Goal: Task Accomplishment & Management: Manage account settings

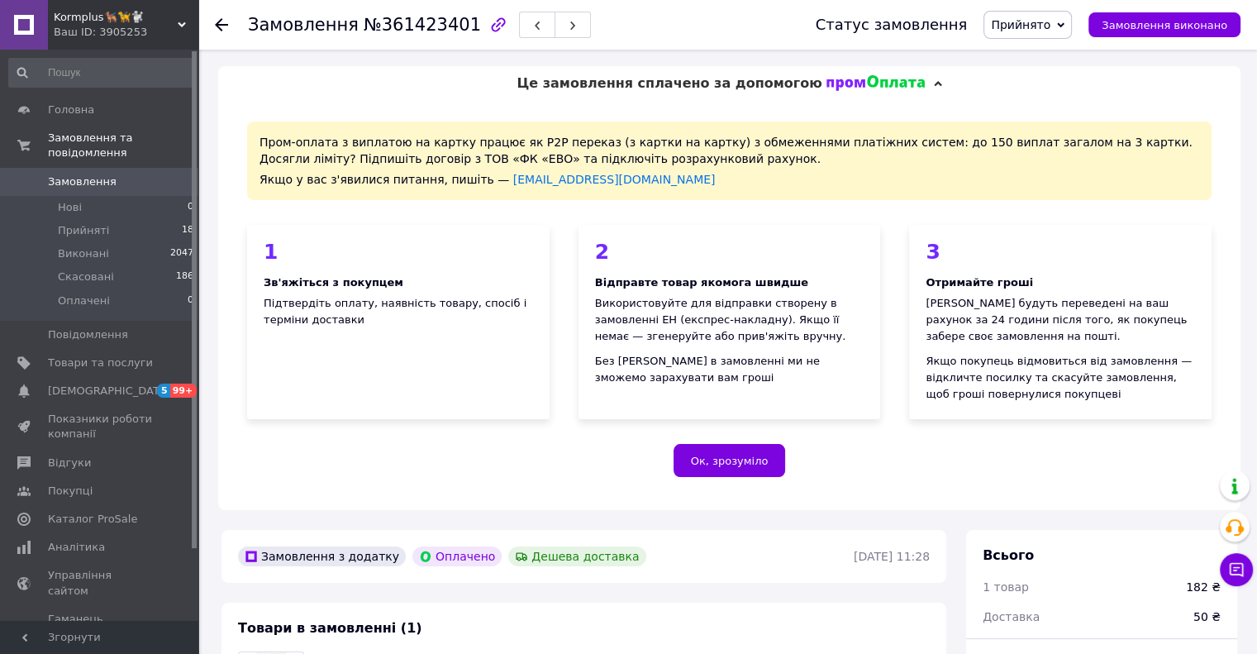
click at [708, 16] on div "Замовлення №361423401" at bounding box center [515, 25] width 535 height 50
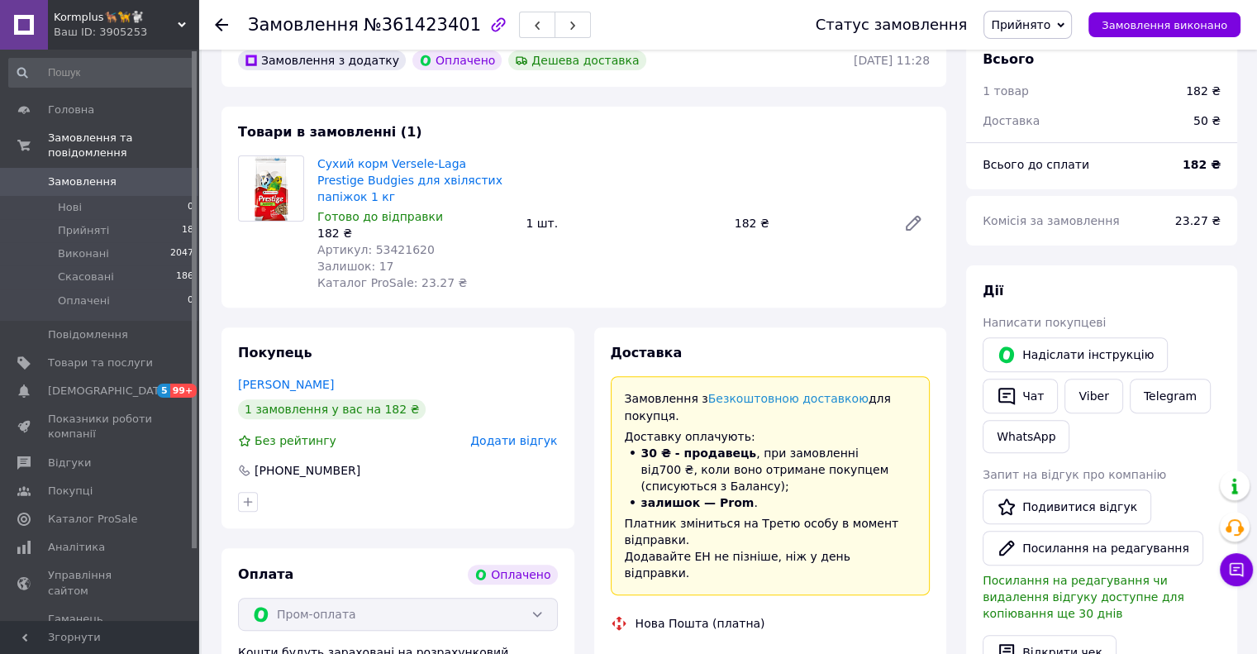
scroll to position [83, 0]
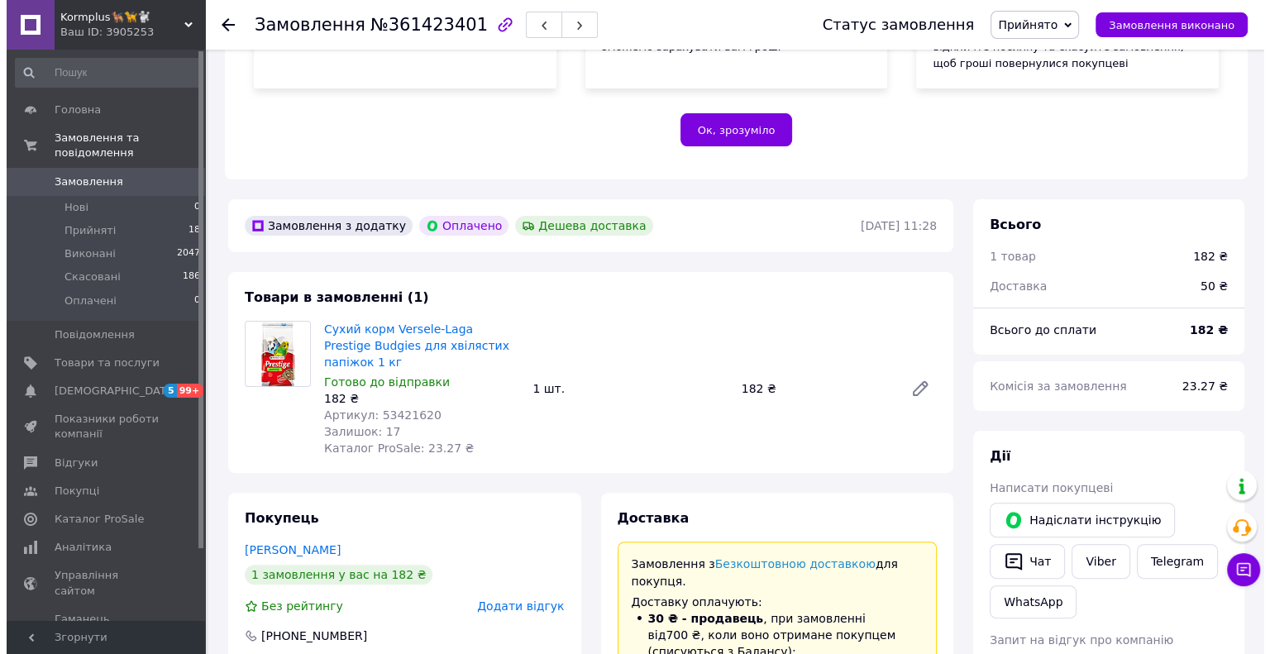
scroll to position [579, 0]
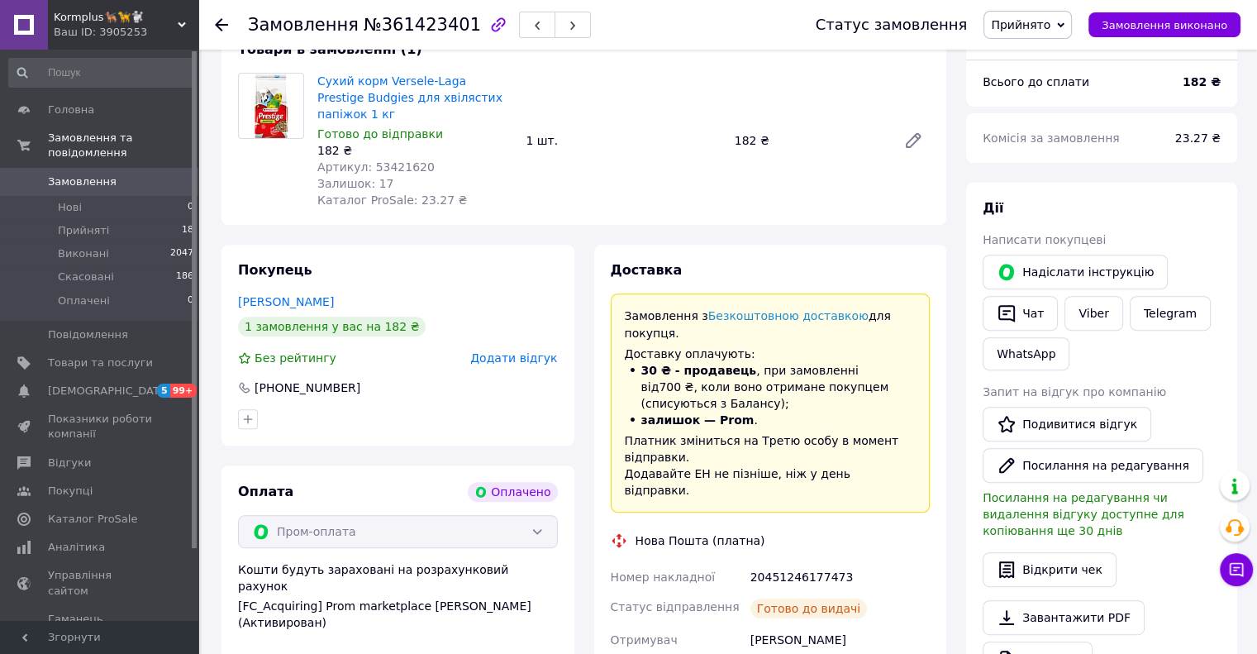
click at [522, 351] on span "Додати відгук" at bounding box center [513, 357] width 87 height 13
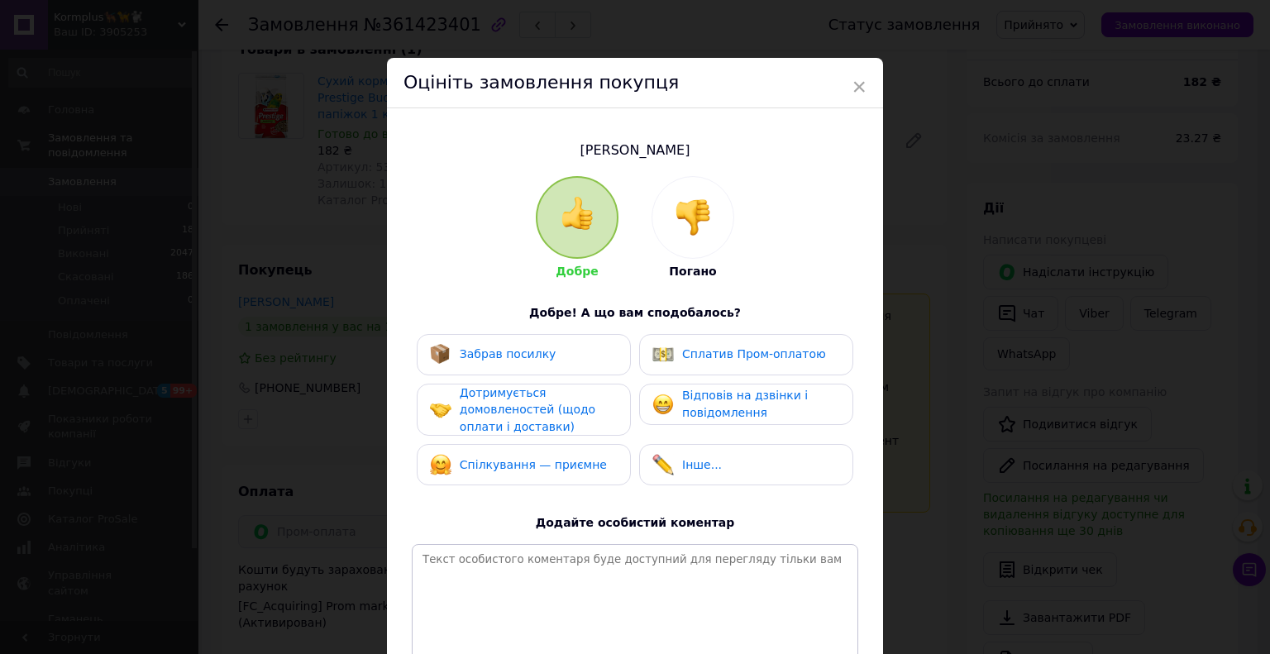
drag, startPoint x: 535, startPoint y: 361, endPoint x: 532, endPoint y: 420, distance: 58.7
click at [534, 386] on div "Забрав посилку Сплатив Пром-оплатою Дотримується домовленостей (щодо оплати і д…" at bounding box center [635, 414] width 446 height 160
click at [532, 420] on span "Дотримується домовленостей (щодо оплати і доставки)" at bounding box center [528, 409] width 136 height 47
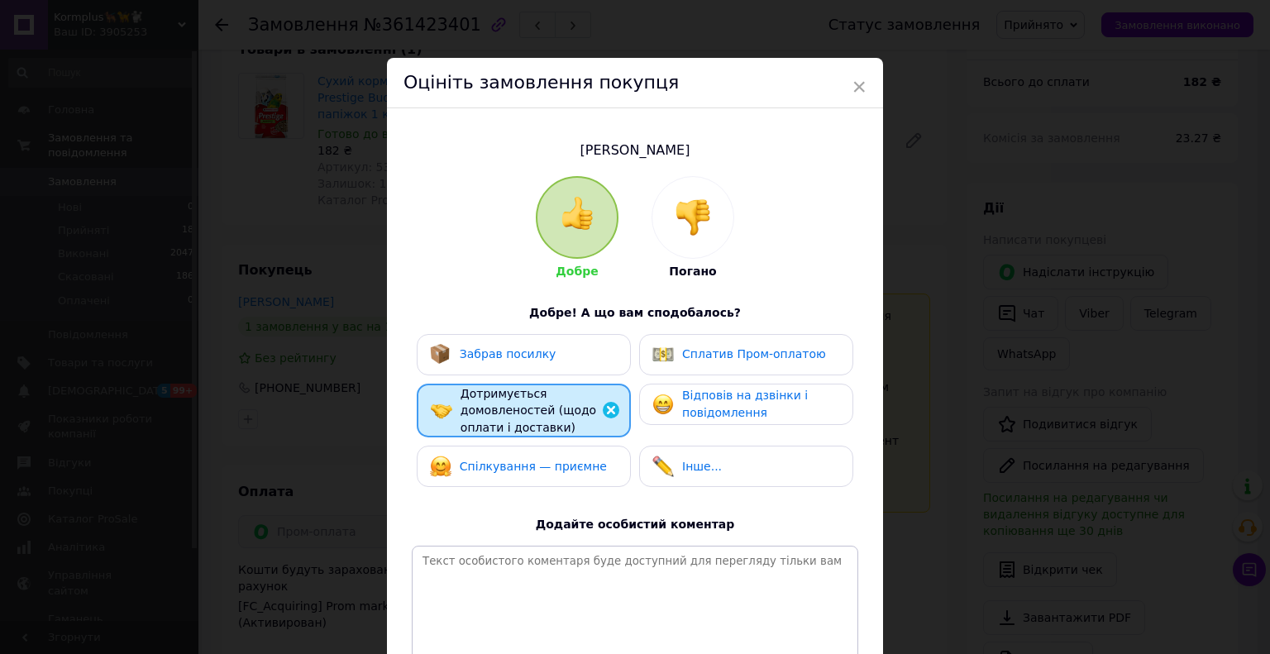
click at [760, 259] on div "Добре Погано Добре! А що вам сподобалось? Забрав посилку Сплатив Пром-оплатою Д…" at bounding box center [635, 427] width 446 height 503
click at [572, 353] on div "Забрав посилку" at bounding box center [524, 354] width 188 height 21
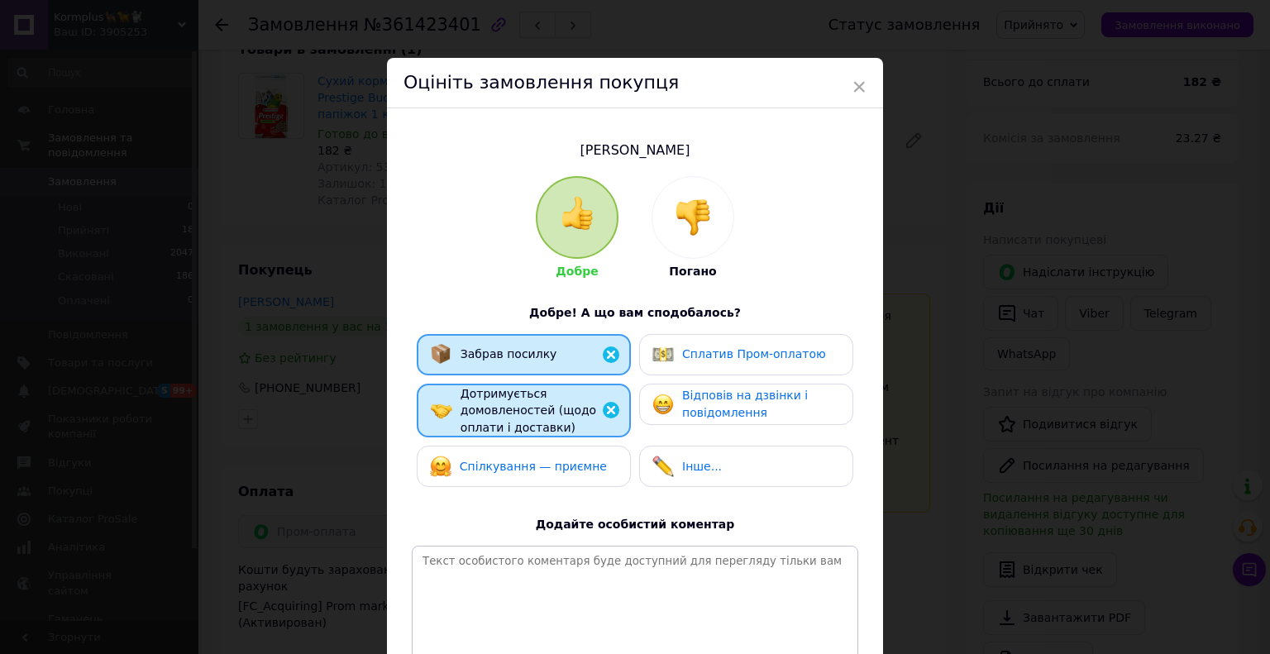
drag, startPoint x: 555, startPoint y: 445, endPoint x: 684, endPoint y: 382, distance: 142.7
click at [555, 445] on div "Спілкування — приємне" at bounding box center [524, 465] width 214 height 41
click at [709, 368] on div "Сплатив Пром-оплатою" at bounding box center [746, 354] width 214 height 41
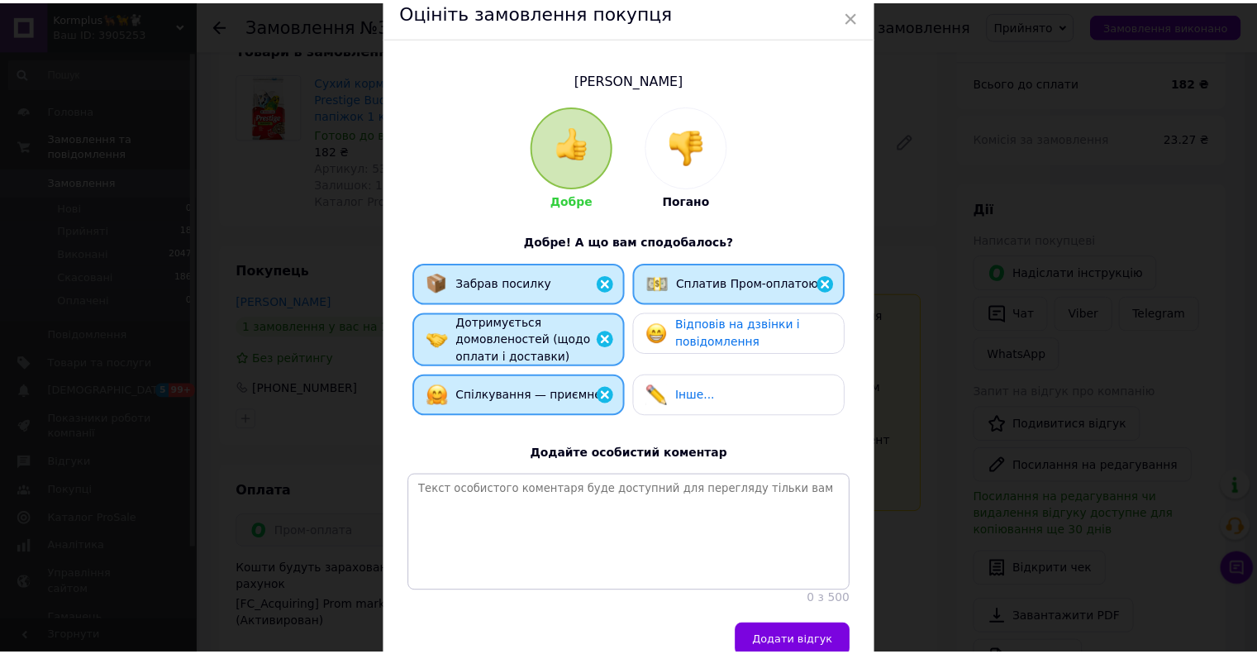
scroll to position [163, 0]
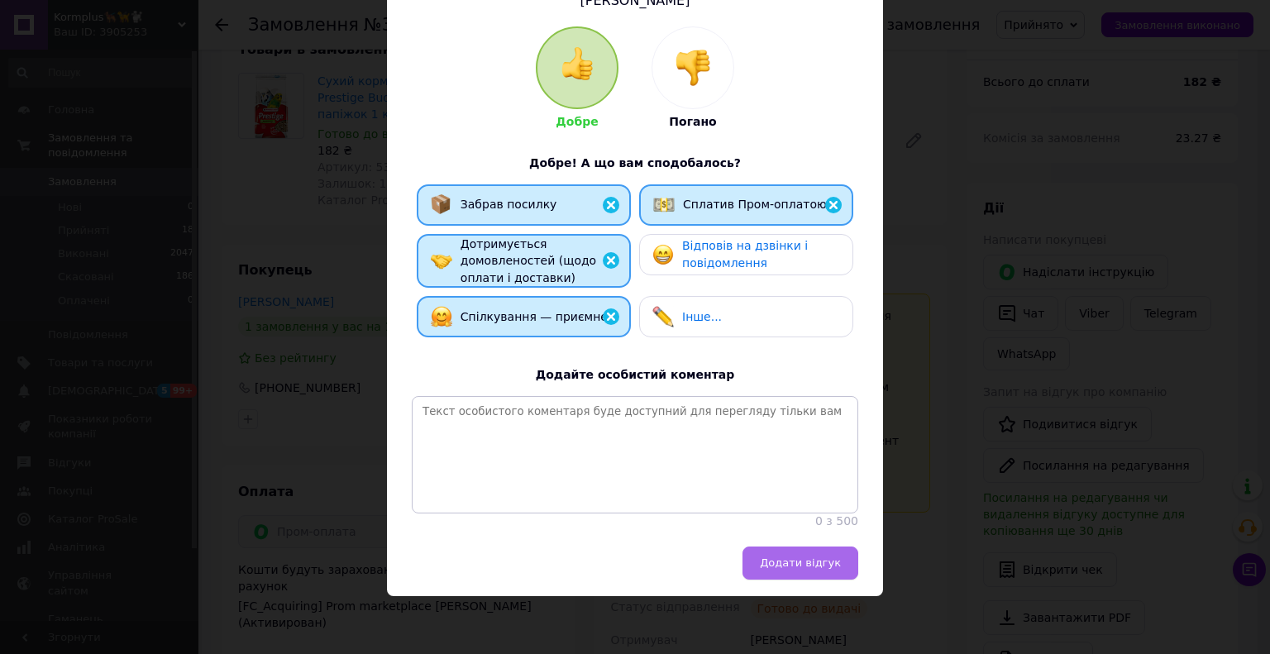
click at [812, 564] on span "Додати відгук" at bounding box center [800, 562] width 81 height 12
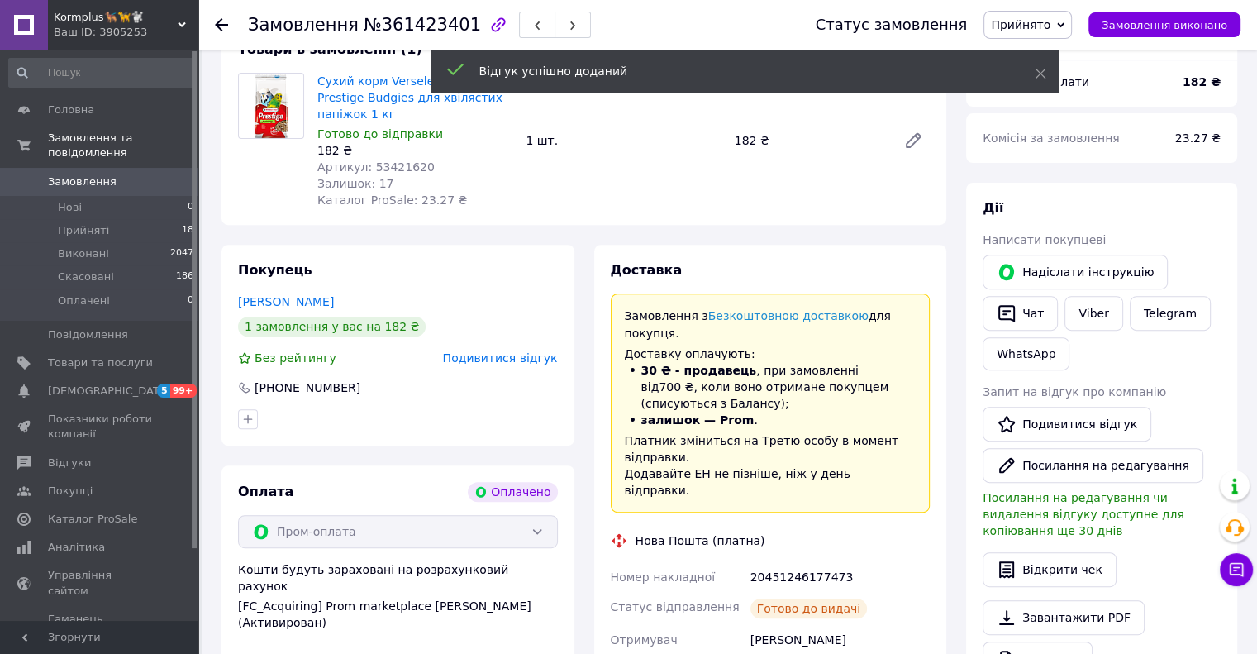
scroll to position [992, 0]
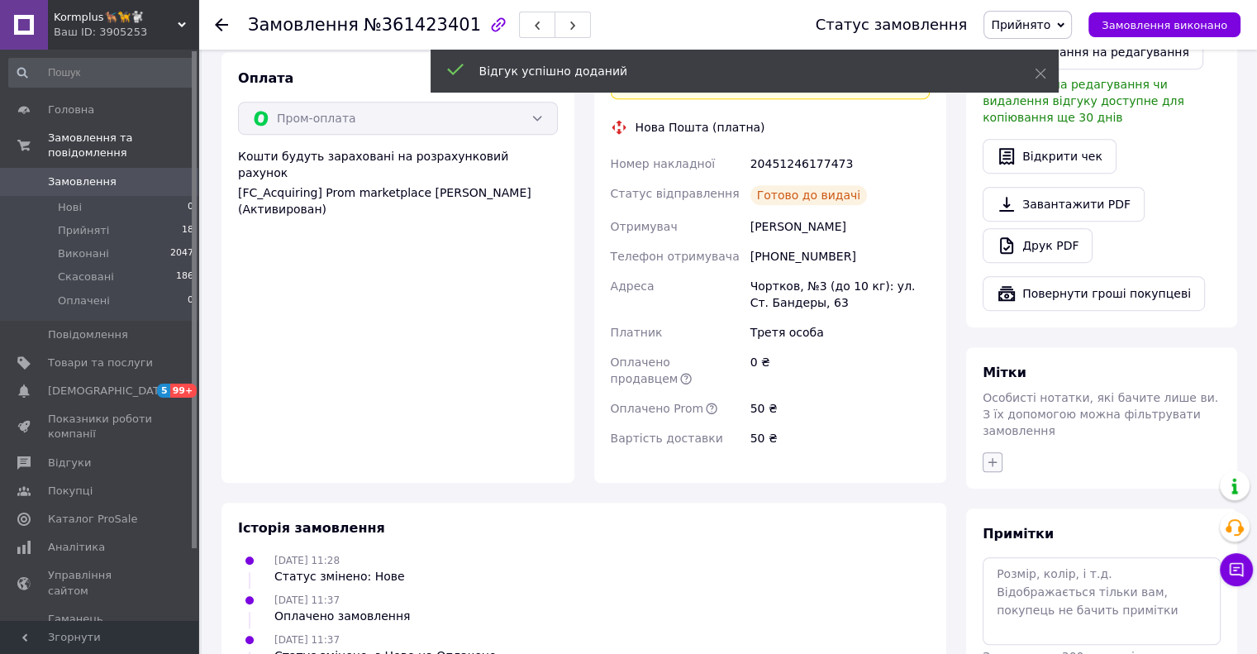
click at [993, 458] on icon "button" at bounding box center [992, 462] width 9 height 9
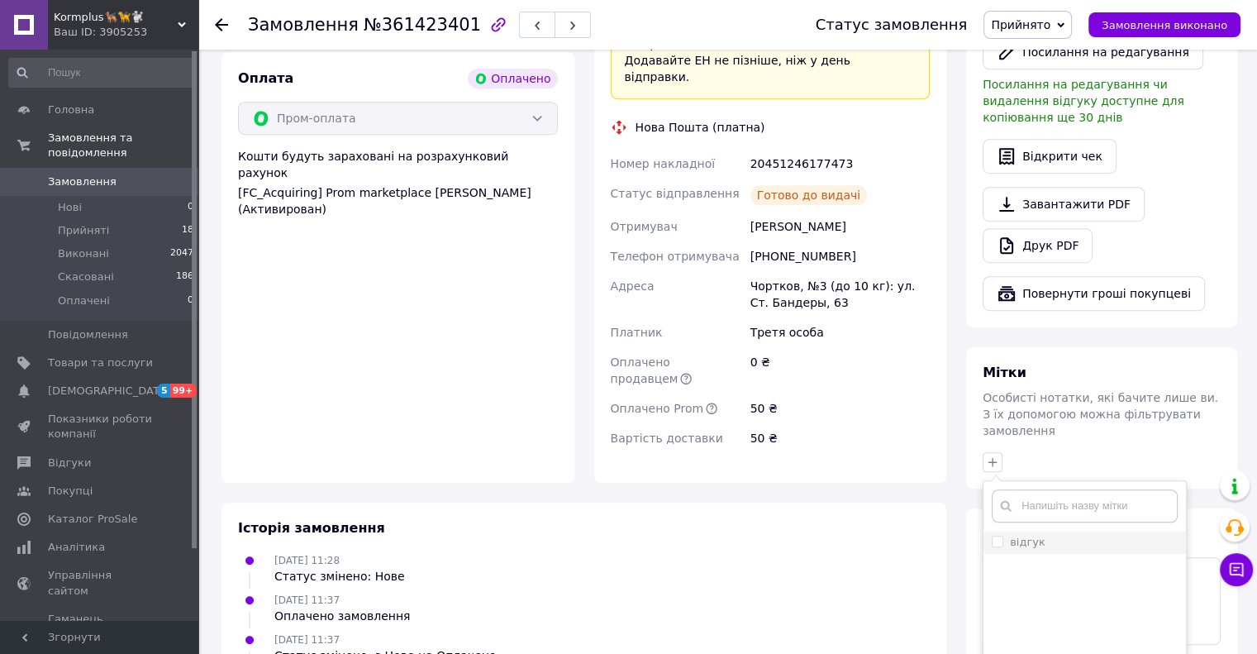
click at [994, 536] on input "відгук" at bounding box center [997, 541] width 11 height 11
checkbox input "true"
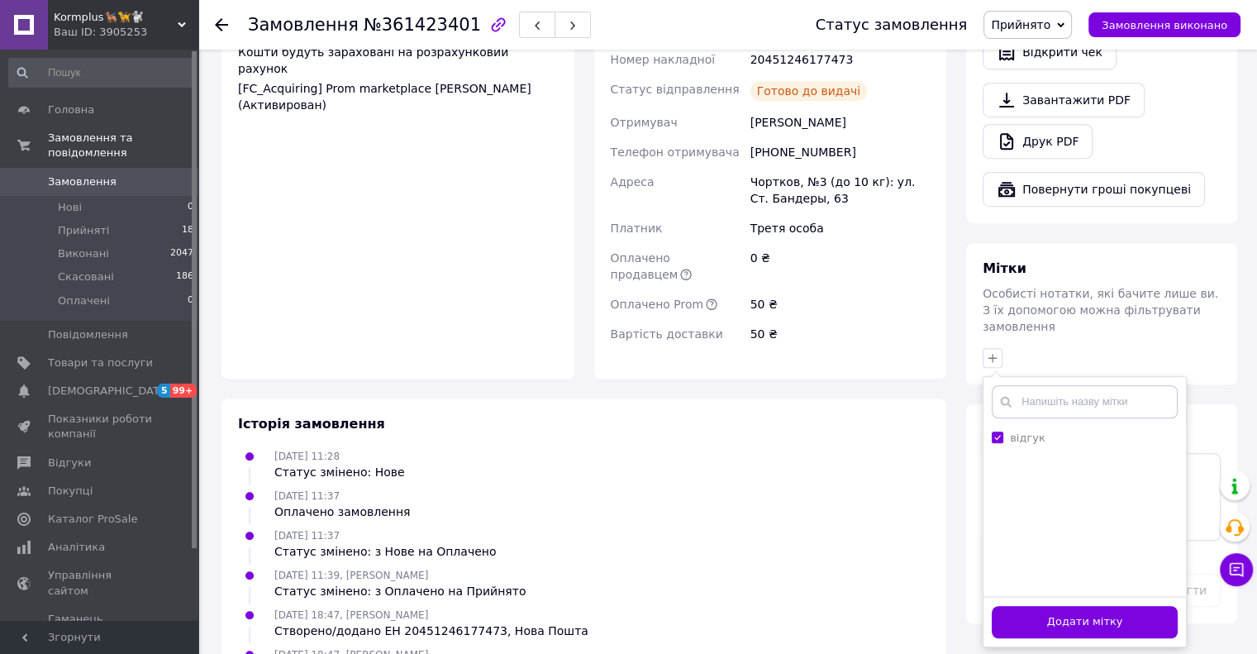
scroll to position [1154, 0]
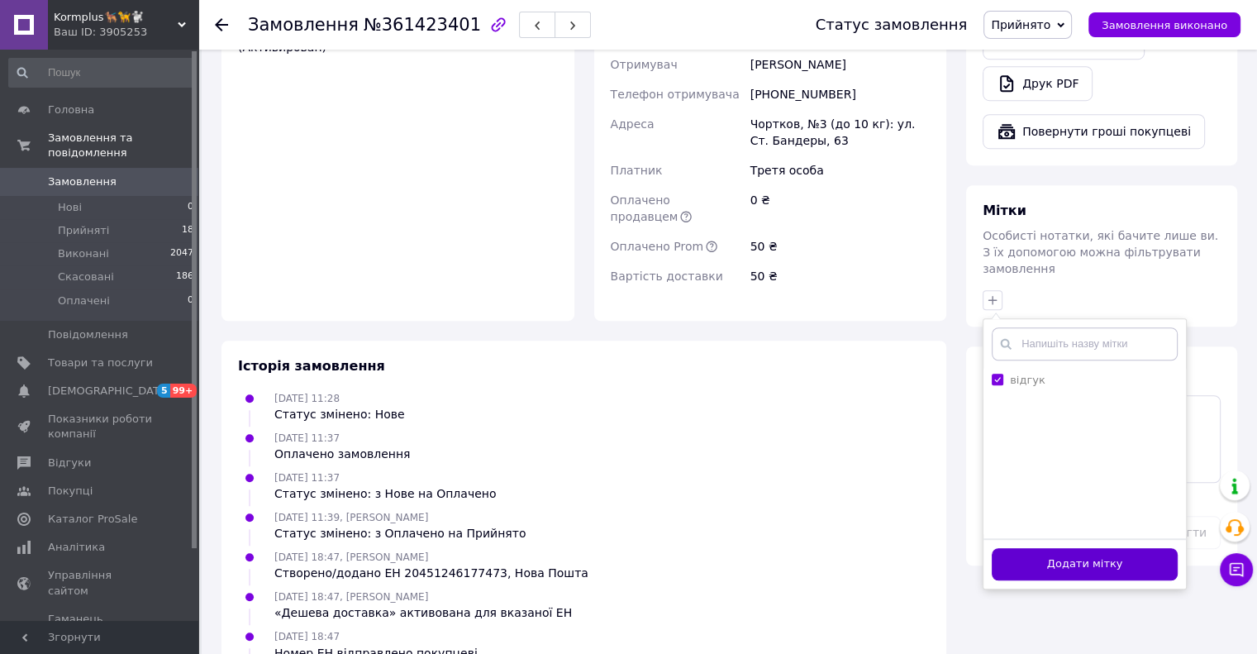
click at [1101, 548] on button "Додати мітку" at bounding box center [1085, 564] width 186 height 32
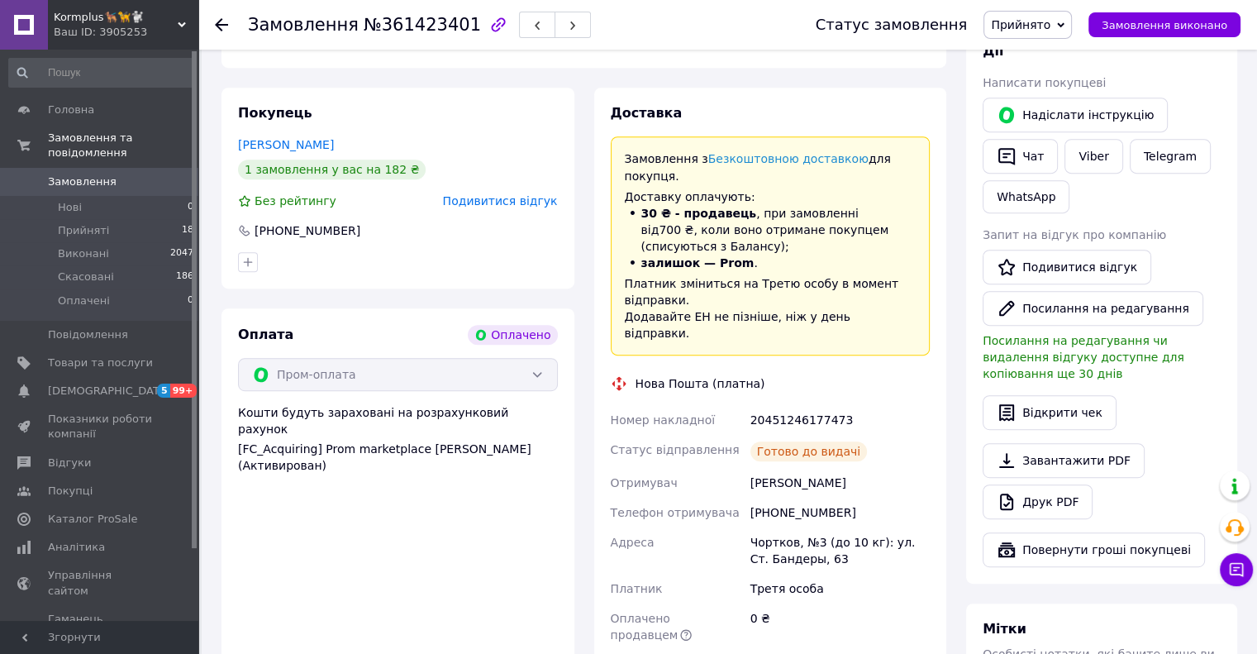
scroll to position [741, 0]
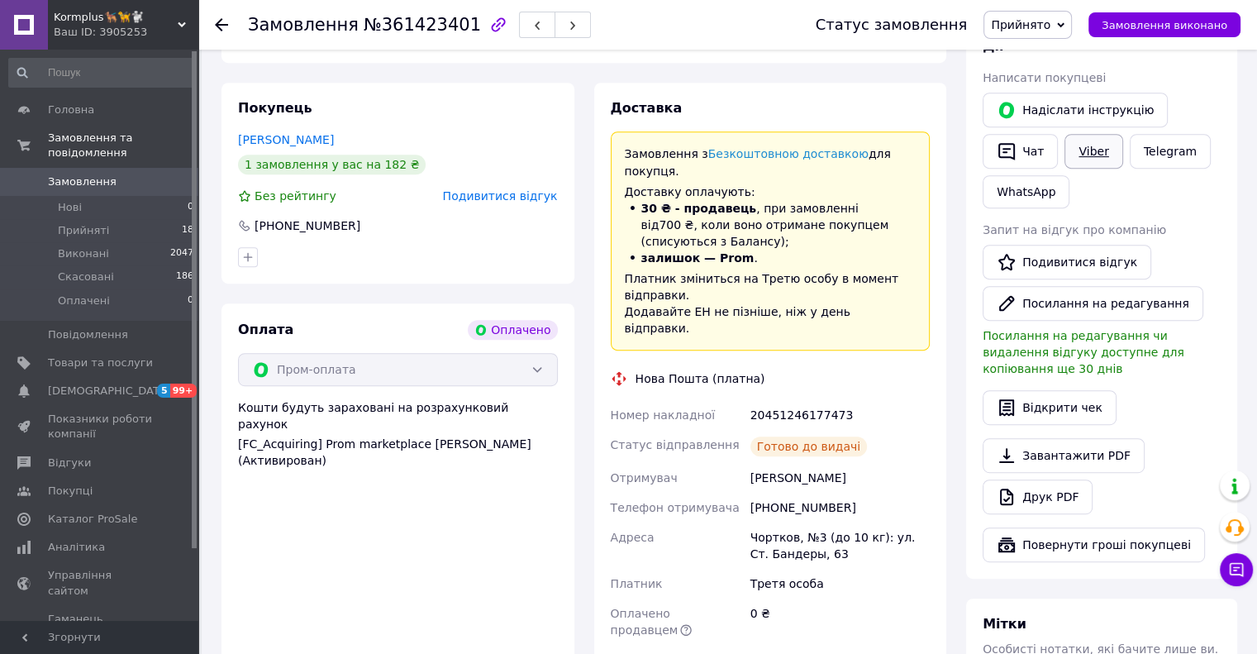
click at [1094, 156] on link "Viber" at bounding box center [1094, 151] width 58 height 35
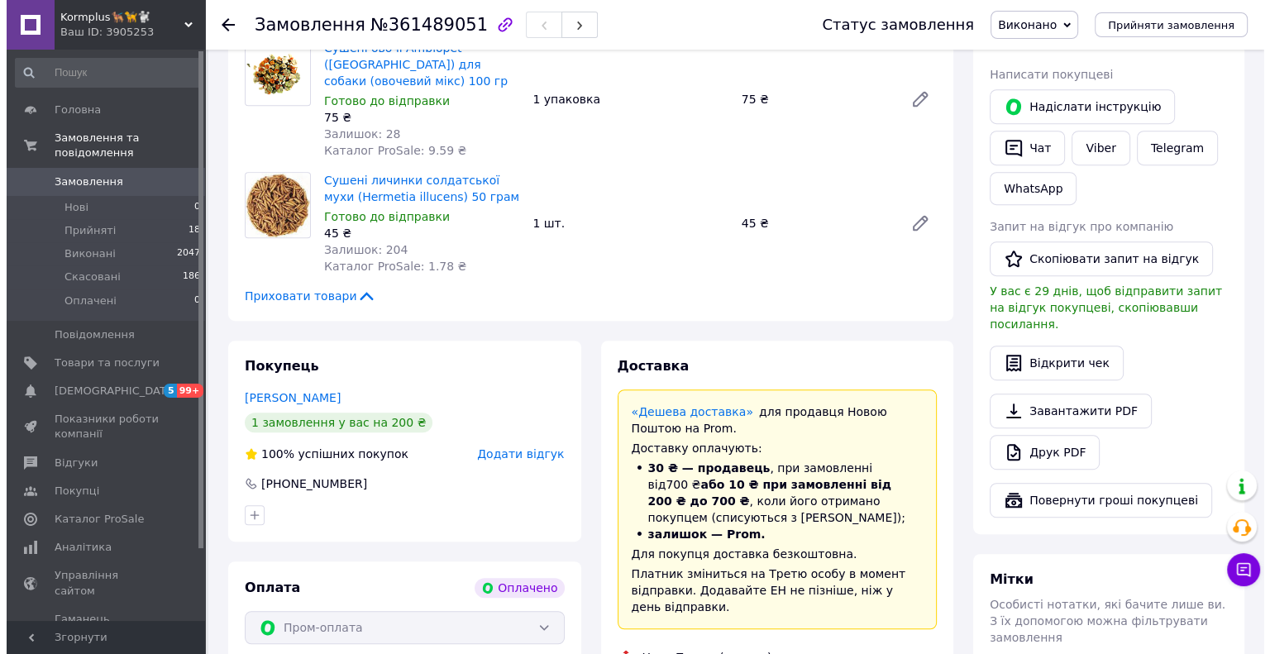
scroll to position [909, 0]
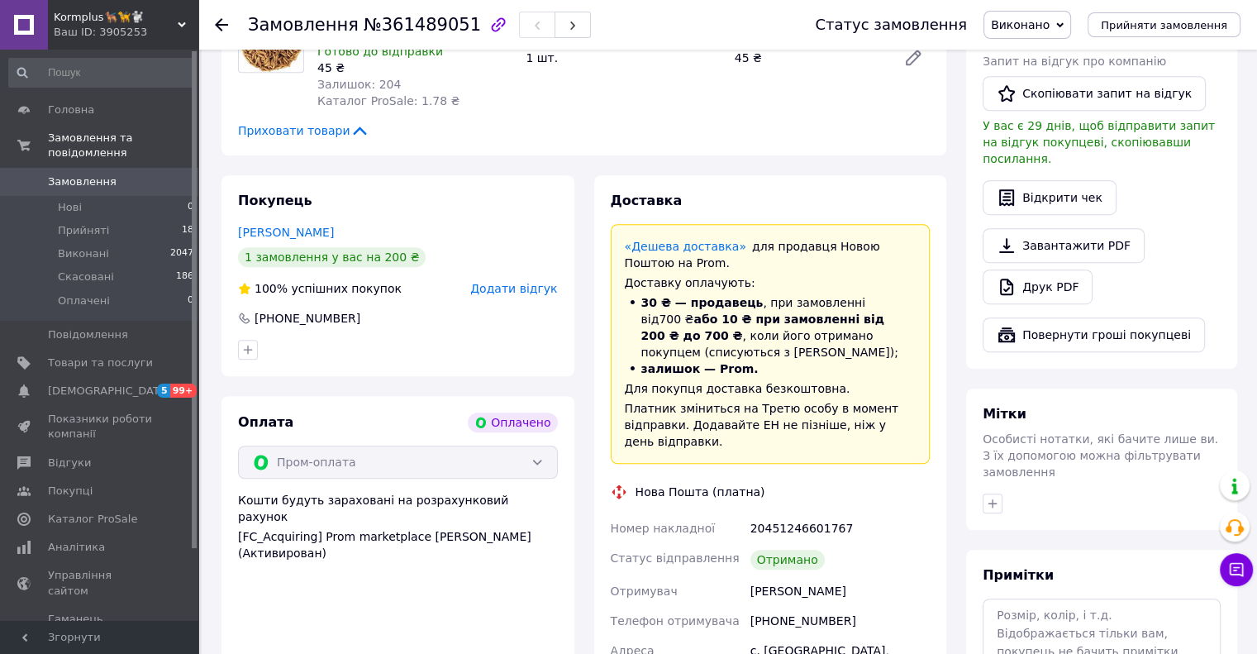
click at [536, 282] on span "Додати відгук" at bounding box center [513, 288] width 87 height 13
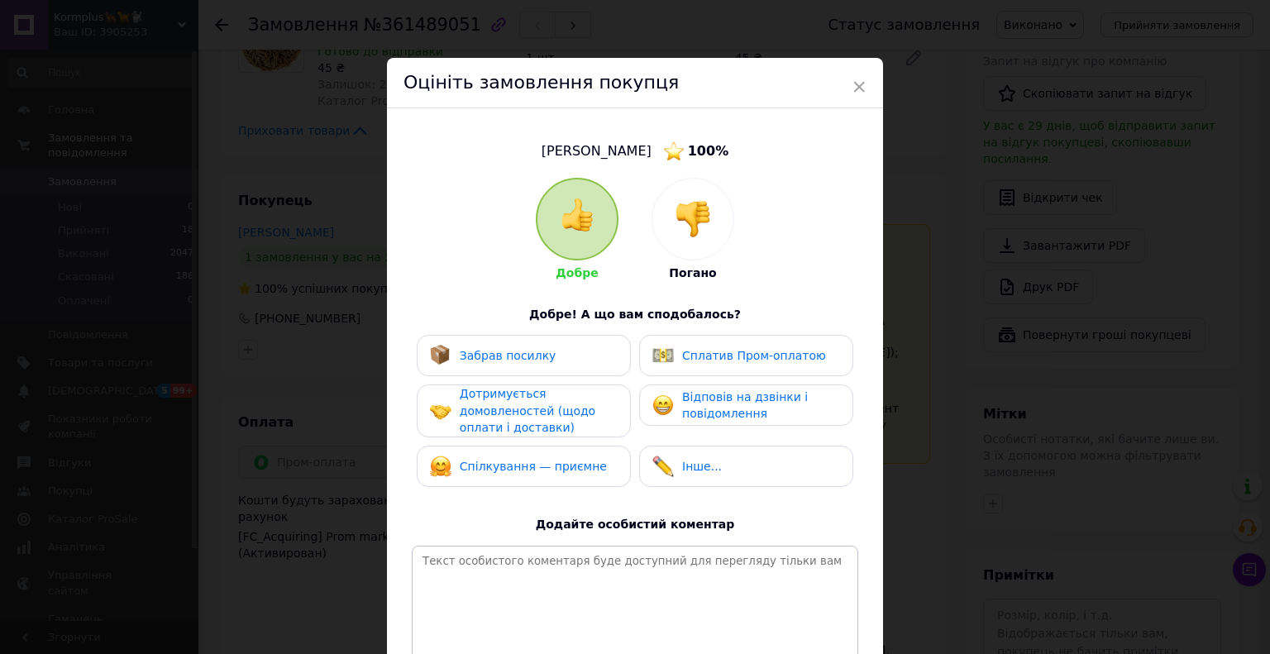
click at [549, 356] on div "Забрав посилку" at bounding box center [524, 355] width 188 height 21
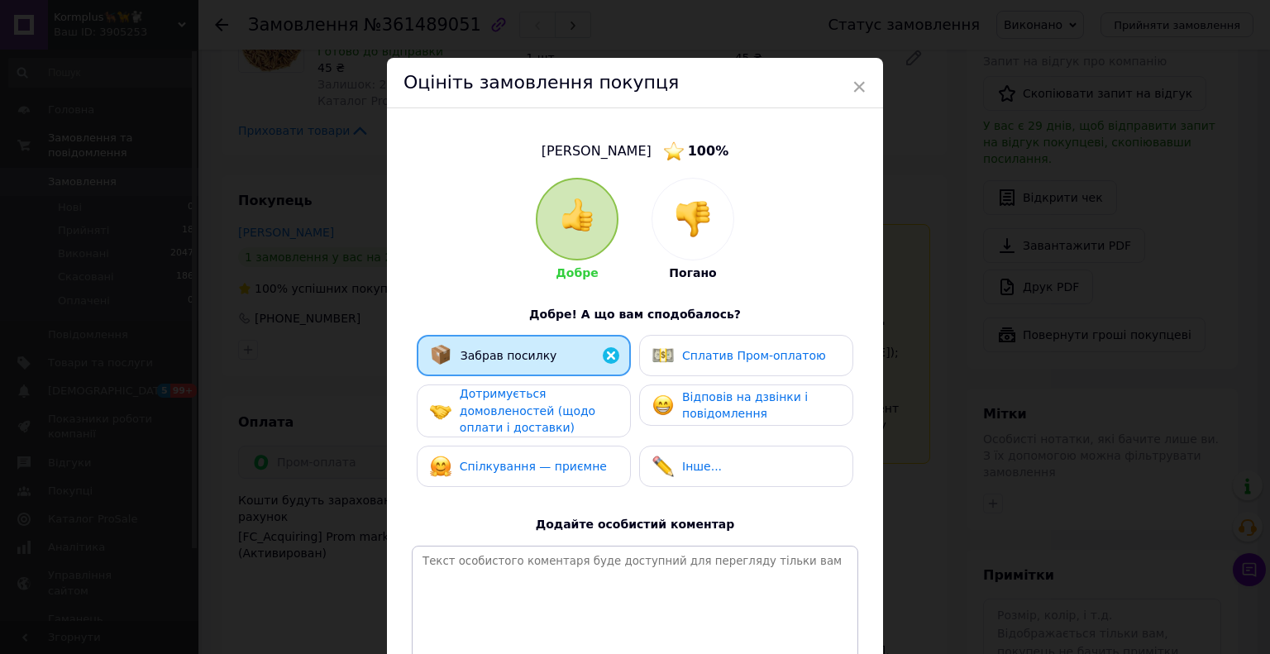
click at [545, 419] on span "Дотримується домовленостей (щодо оплати і доставки)" at bounding box center [528, 410] width 136 height 47
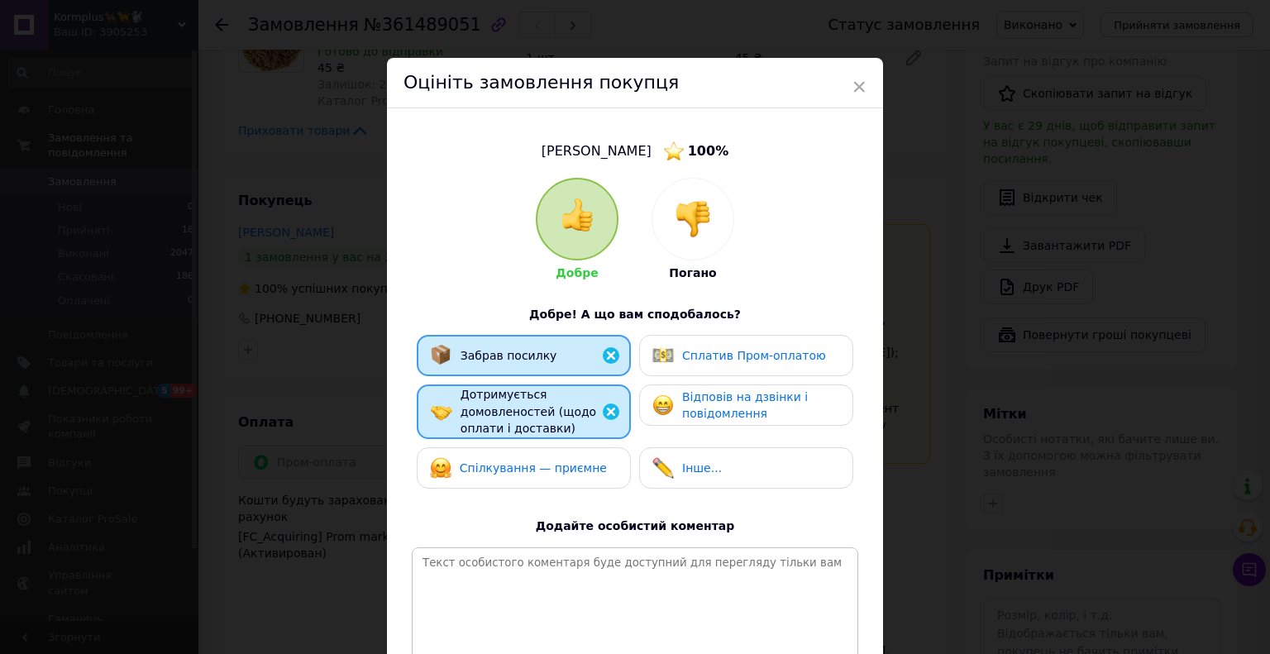
click at [545, 461] on span "Спілкування — приємне" at bounding box center [533, 467] width 147 height 13
click at [693, 365] on div "Сплатив Пром-оплатою" at bounding box center [746, 355] width 214 height 41
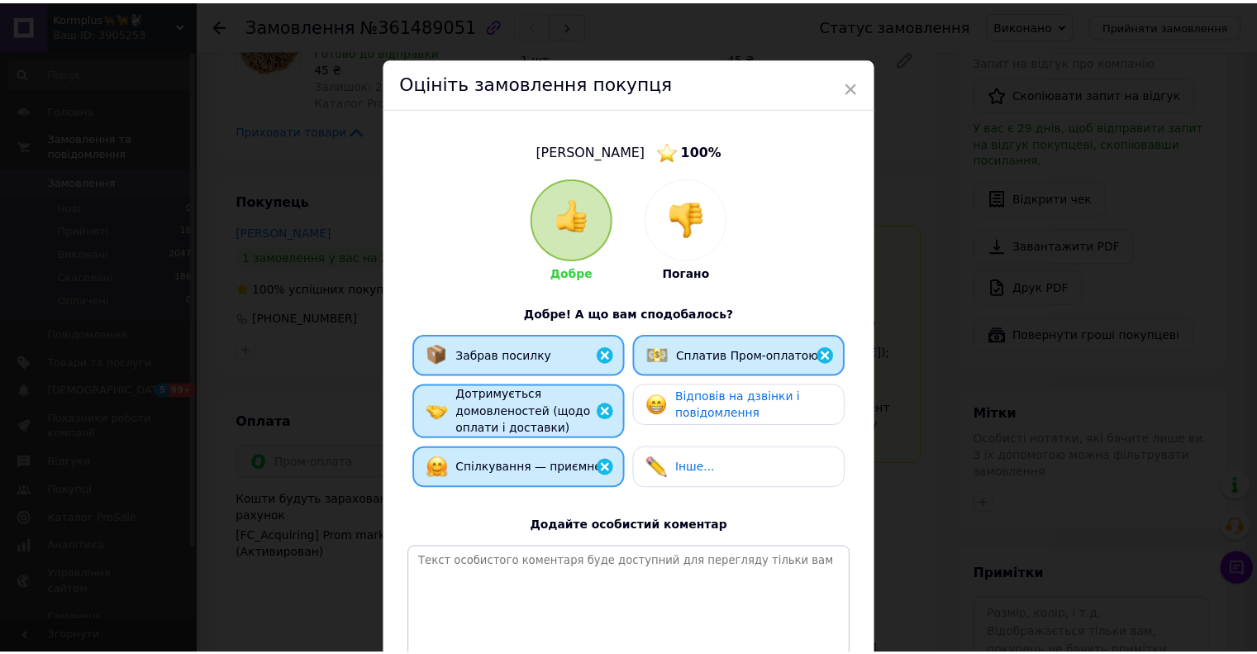
scroll to position [164, 0]
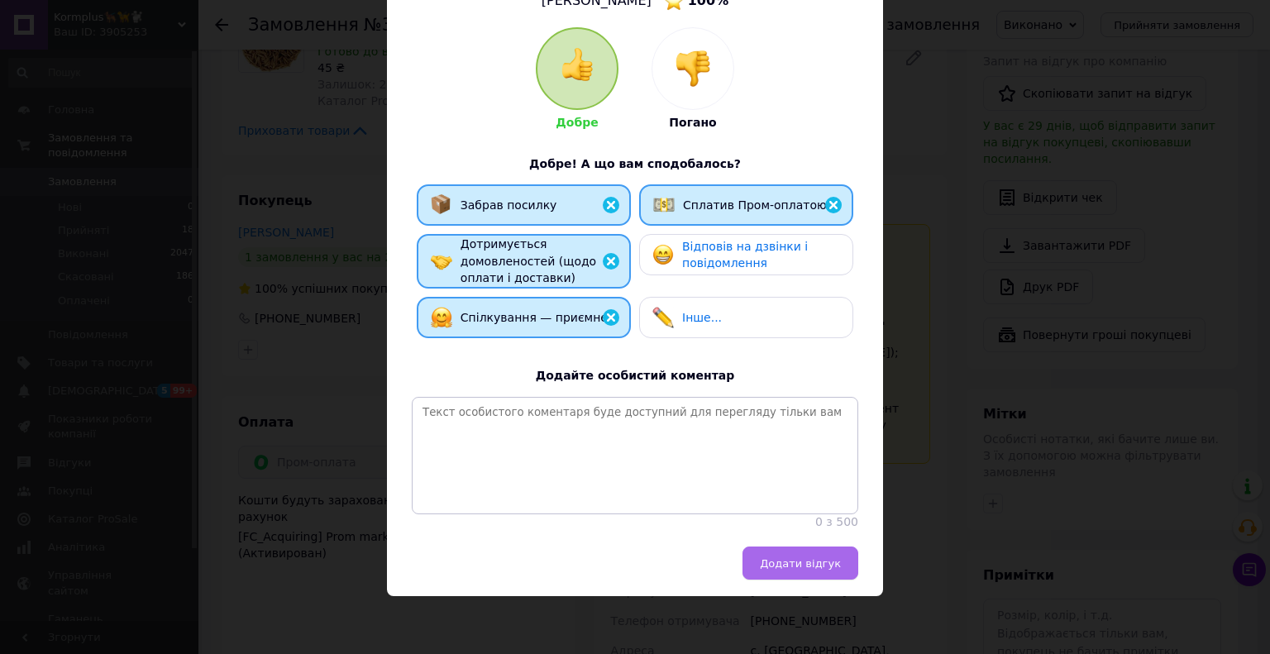
click at [793, 568] on span "Додати відгук" at bounding box center [800, 563] width 81 height 12
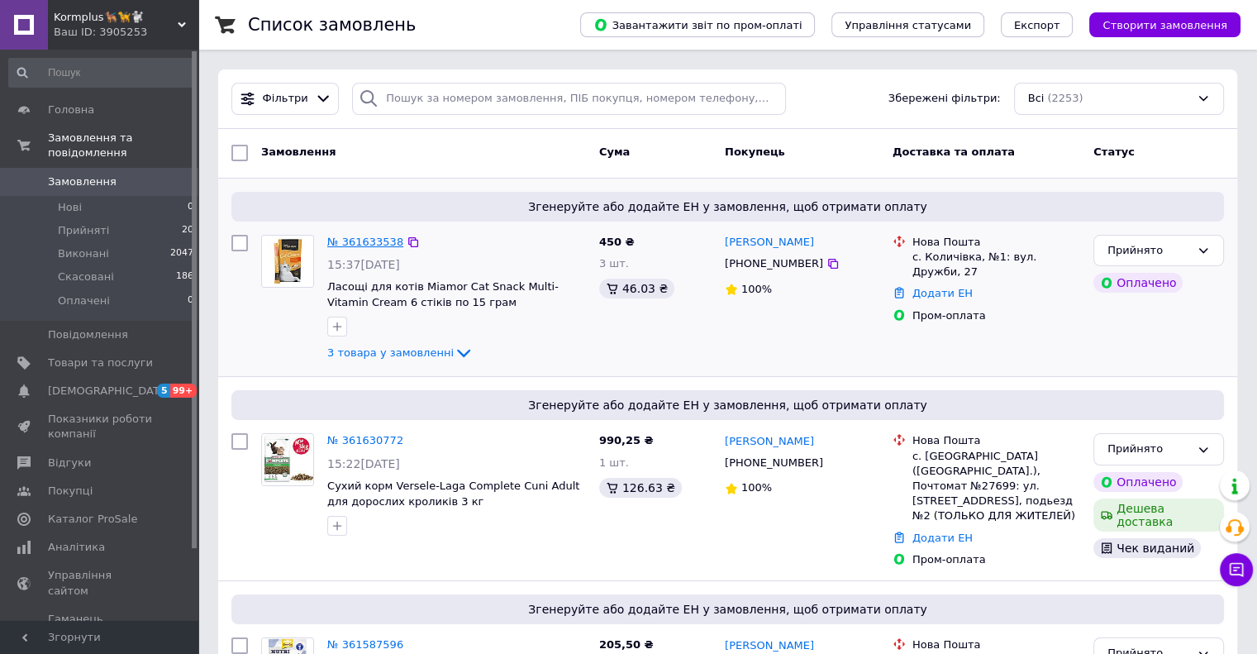
click at [364, 240] on link "№ 361633538" at bounding box center [365, 242] width 76 height 12
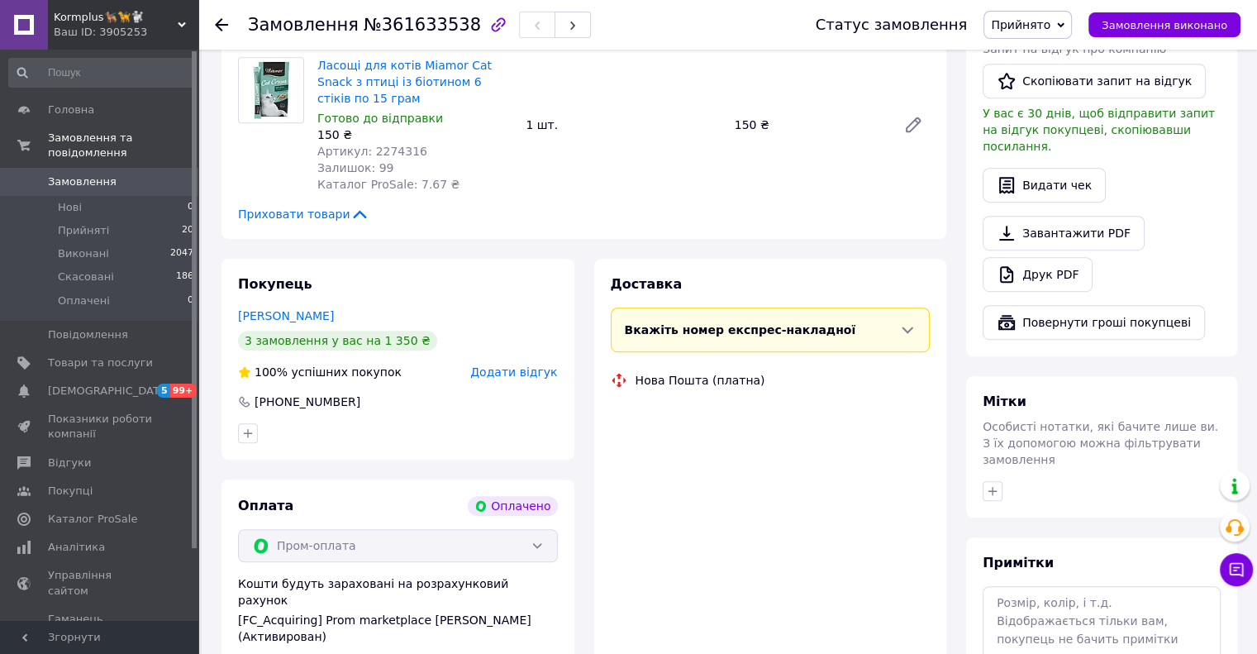
scroll to position [909, 0]
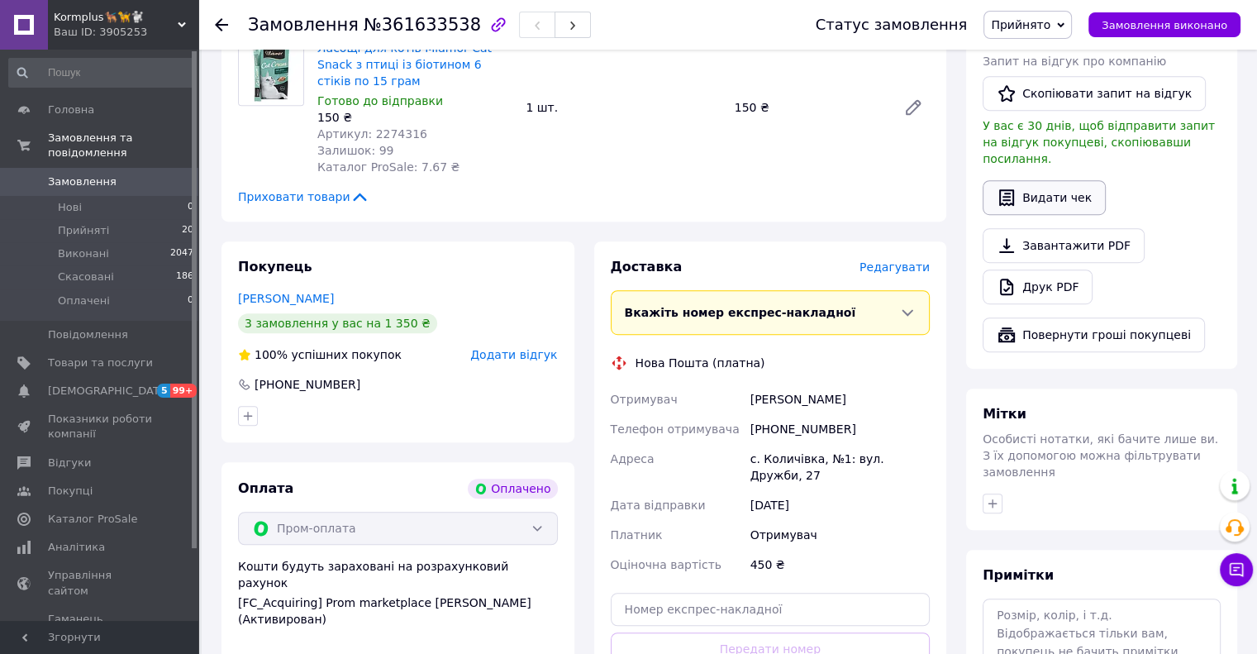
click at [1054, 158] on div "Дії Написати покупцеві   Надіслати інструкцію   Чат Viber Telegram WhatsApp Зап…" at bounding box center [1102, 111] width 238 height 484
click at [1043, 182] on button "Видати чек" at bounding box center [1044, 197] width 123 height 35
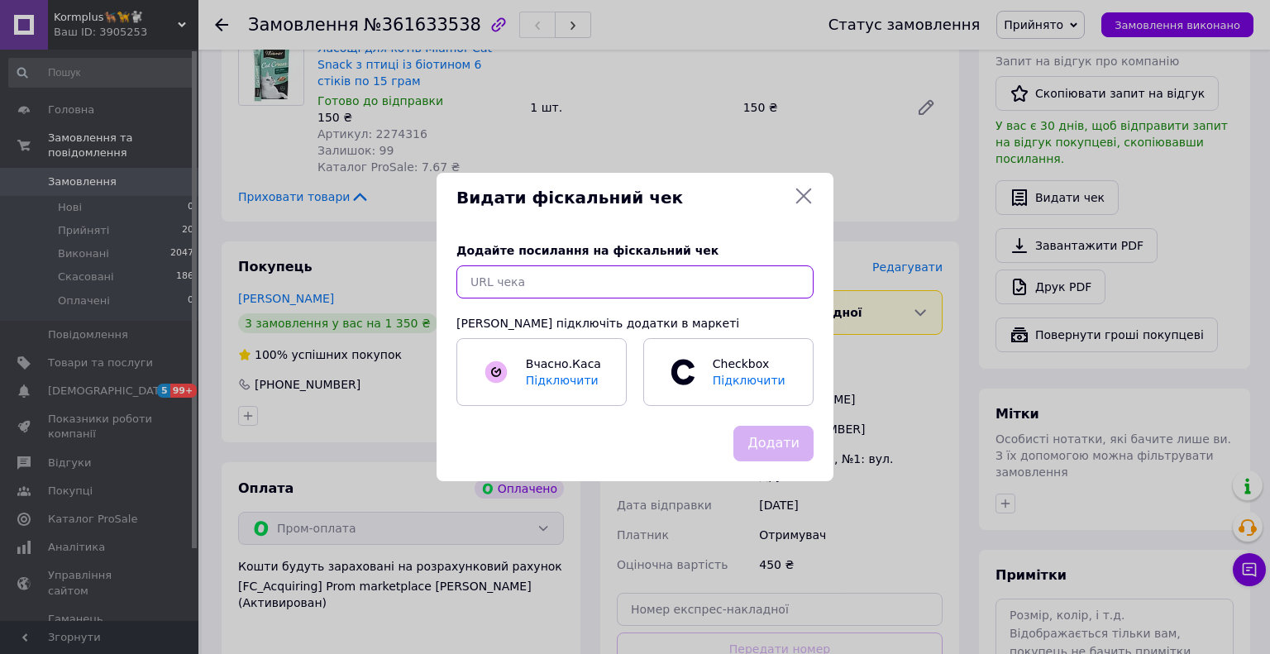
click at [572, 284] on input "text" at bounding box center [634, 281] width 357 height 33
paste input "RMP-838265158"
type input "RMP-838265158"
drag, startPoint x: 568, startPoint y: 285, endPoint x: 448, endPoint y: 283, distance: 119.9
click at [448, 283] on div "Додайте посилання на фіскальний чек RMP-838265158 Або підключіть додатки в марк…" at bounding box center [634, 323] width 397 height 203
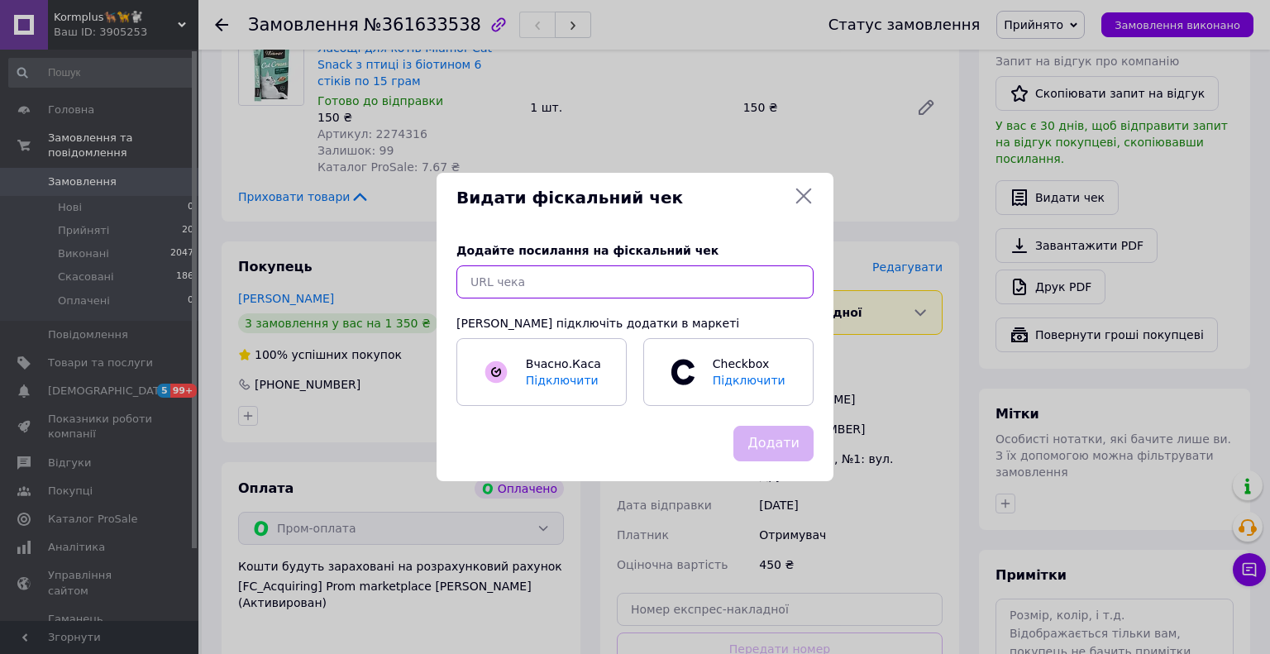
click at [524, 286] on input "text" at bounding box center [634, 281] width 357 height 33
paste input "https://check.checkbox.ua/SG0TJgSjojM"
type input "https://check.checkbox.ua/SG0TJgSjojM"
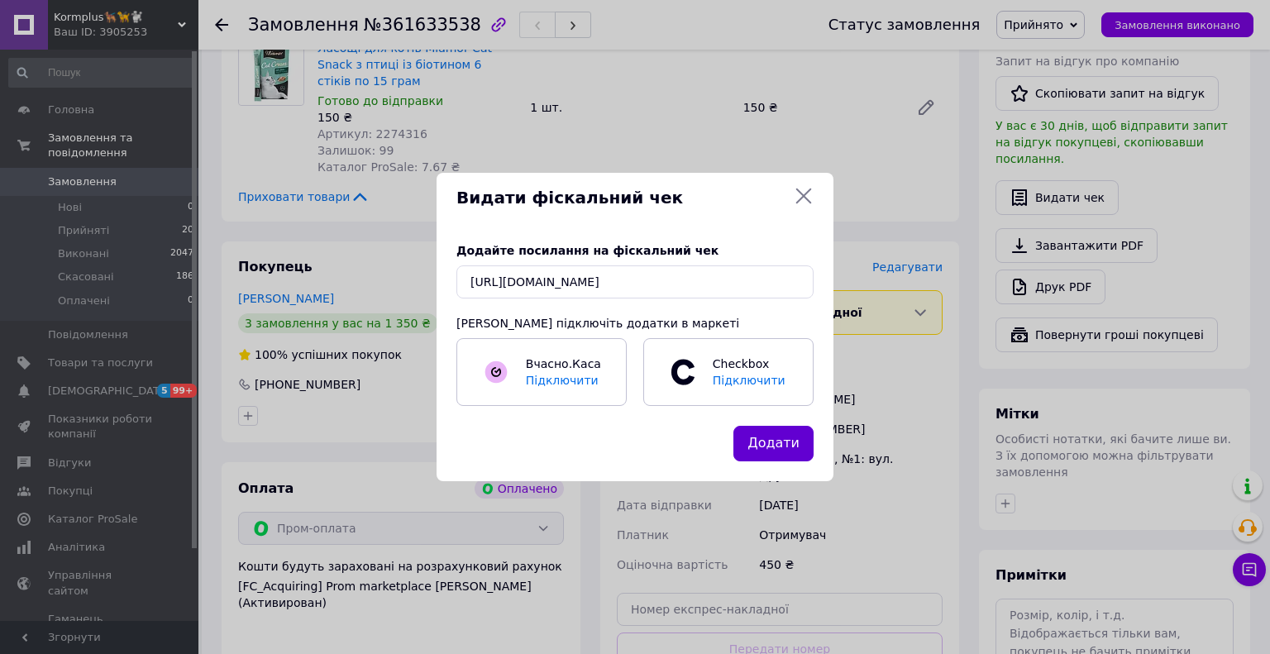
click at [791, 445] on button "Додати" at bounding box center [773, 444] width 80 height 36
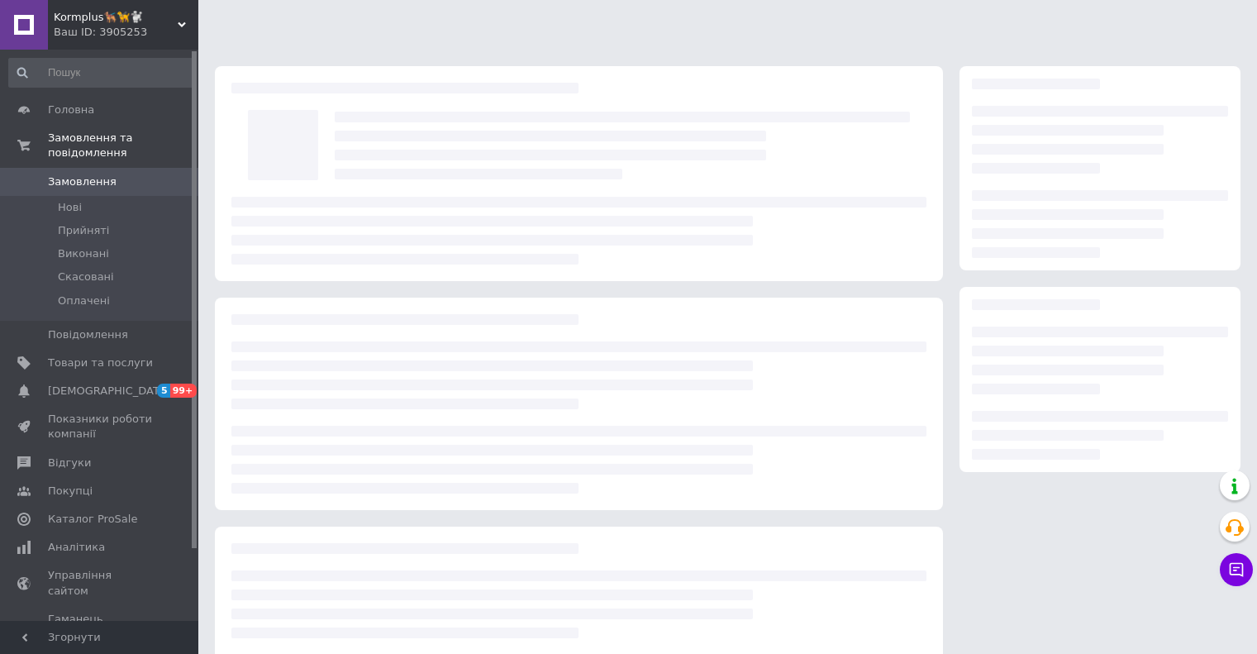
scroll to position [101, 0]
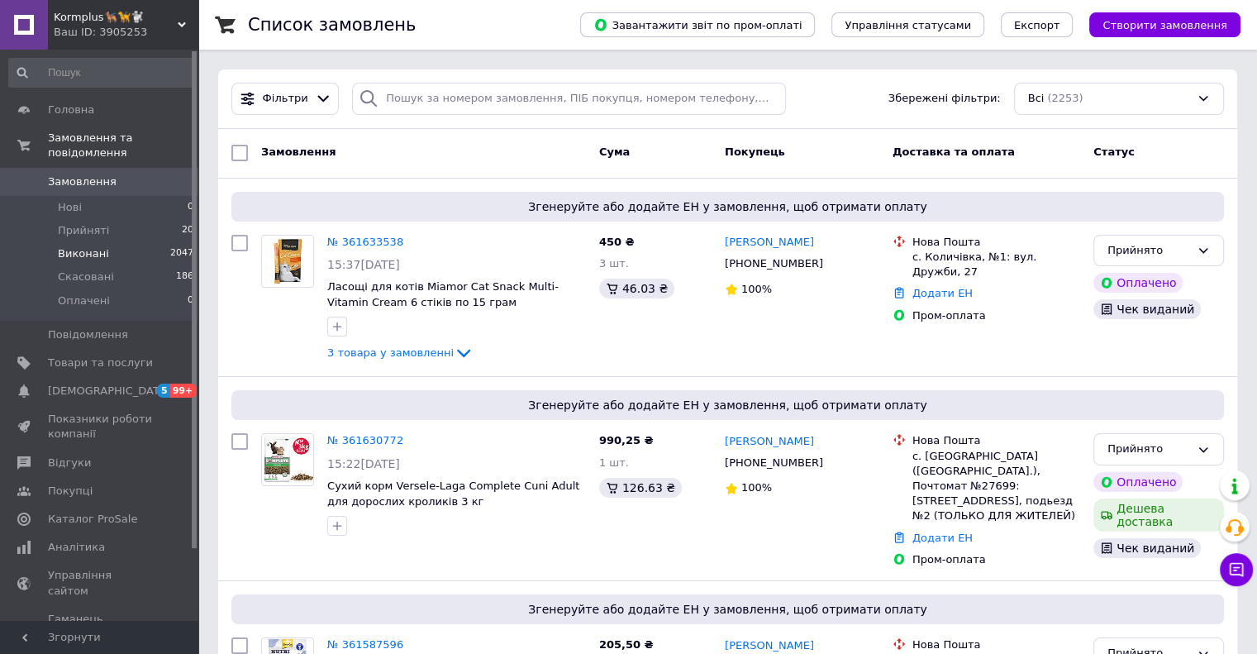
click at [83, 246] on span "Виконані" at bounding box center [83, 253] width 51 height 15
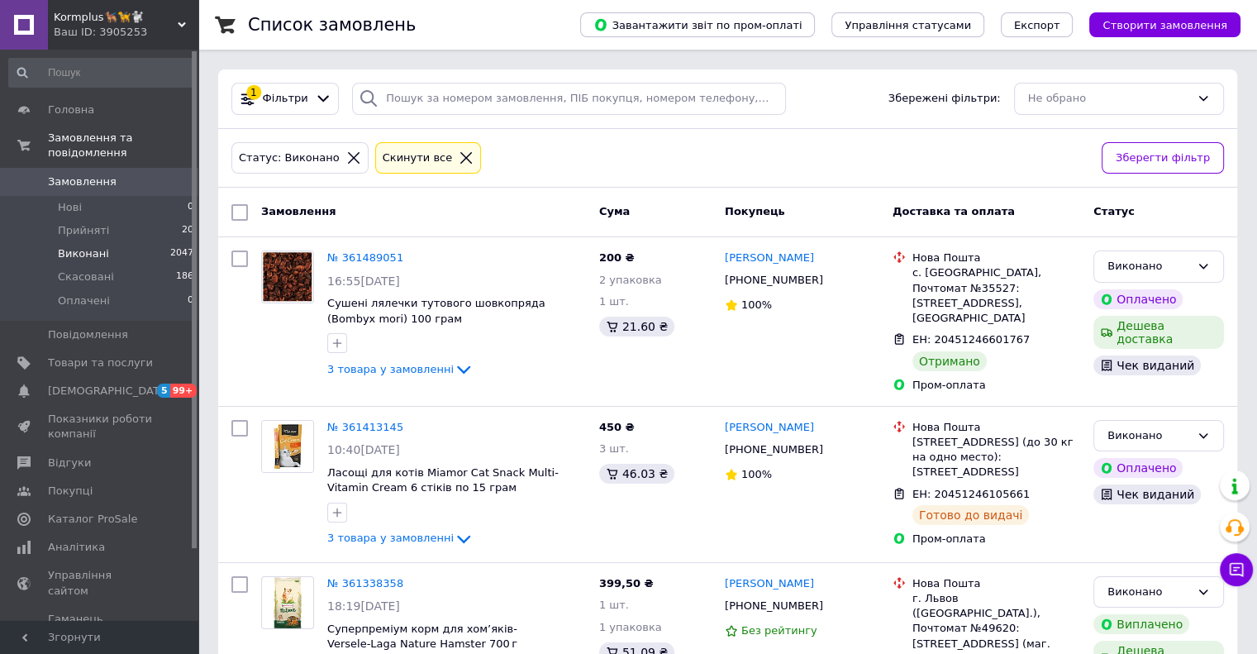
click at [109, 242] on li "Виконані 2047" at bounding box center [101, 253] width 203 height 23
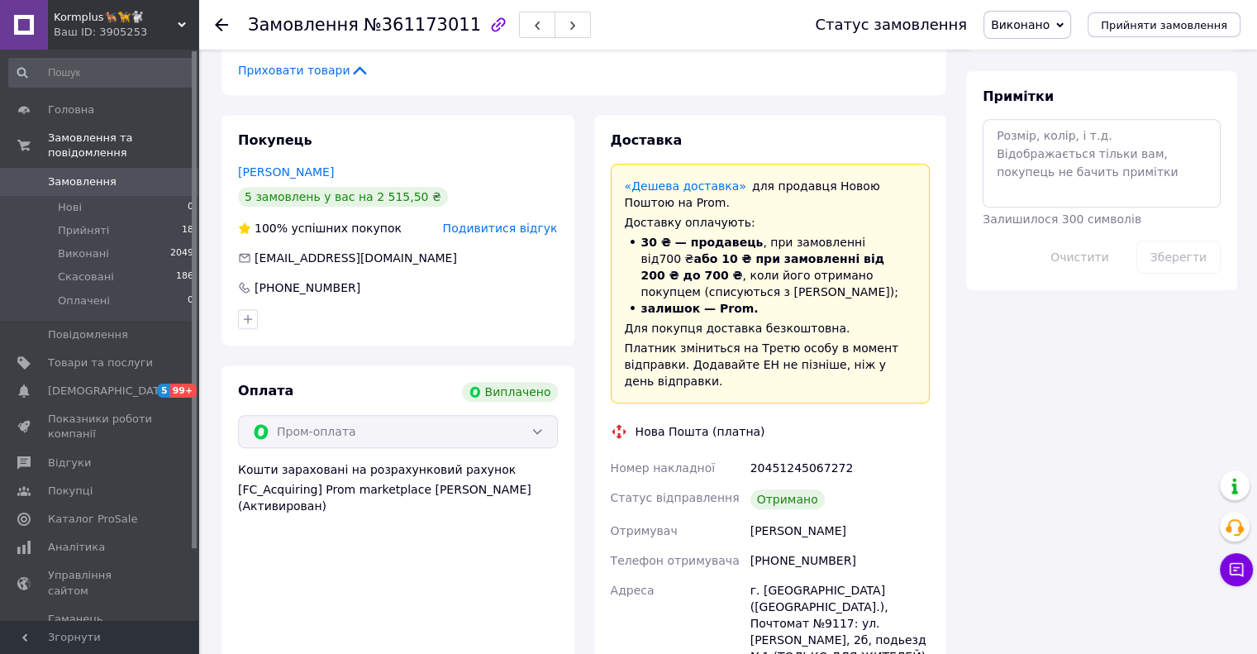
scroll to position [909, 0]
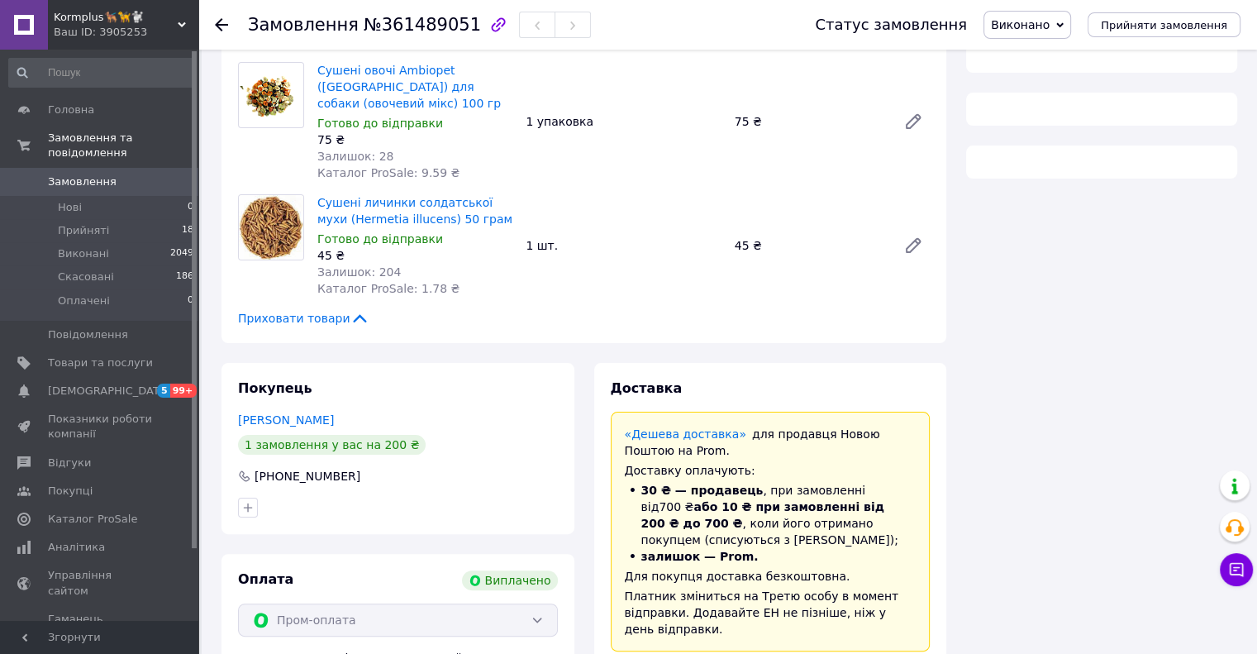
scroll to position [448, 0]
